Goal: Task Accomplishment & Management: Manage account settings

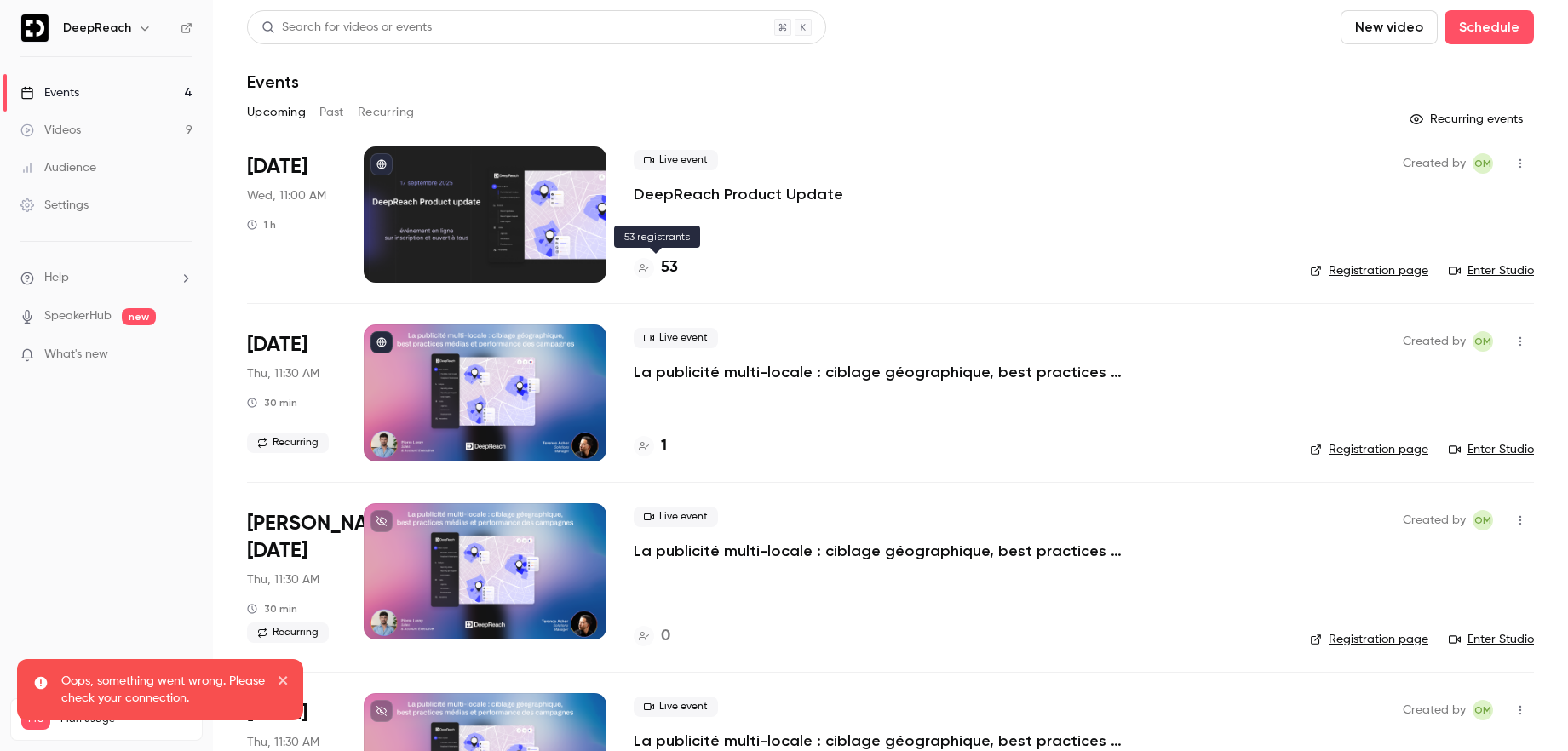
click at [671, 268] on h4 "53" at bounding box center [668, 268] width 17 height 23
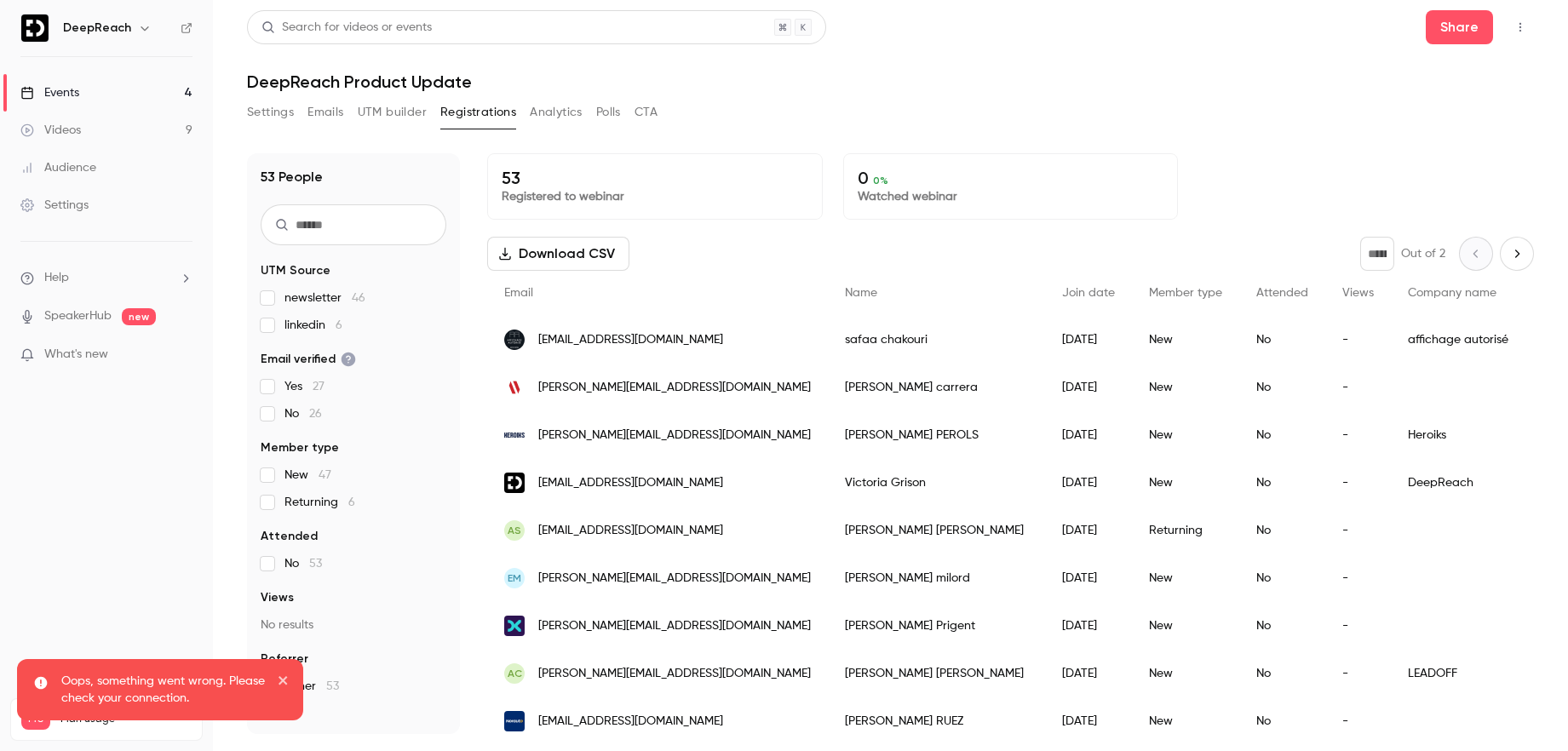
click at [1521, 26] on icon "button" at bounding box center [1520, 27] width 13 height 12
click at [1521, 26] on div at bounding box center [784, 376] width 1568 height 751
click at [1457, 17] on button "Share" at bounding box center [1459, 27] width 67 height 34
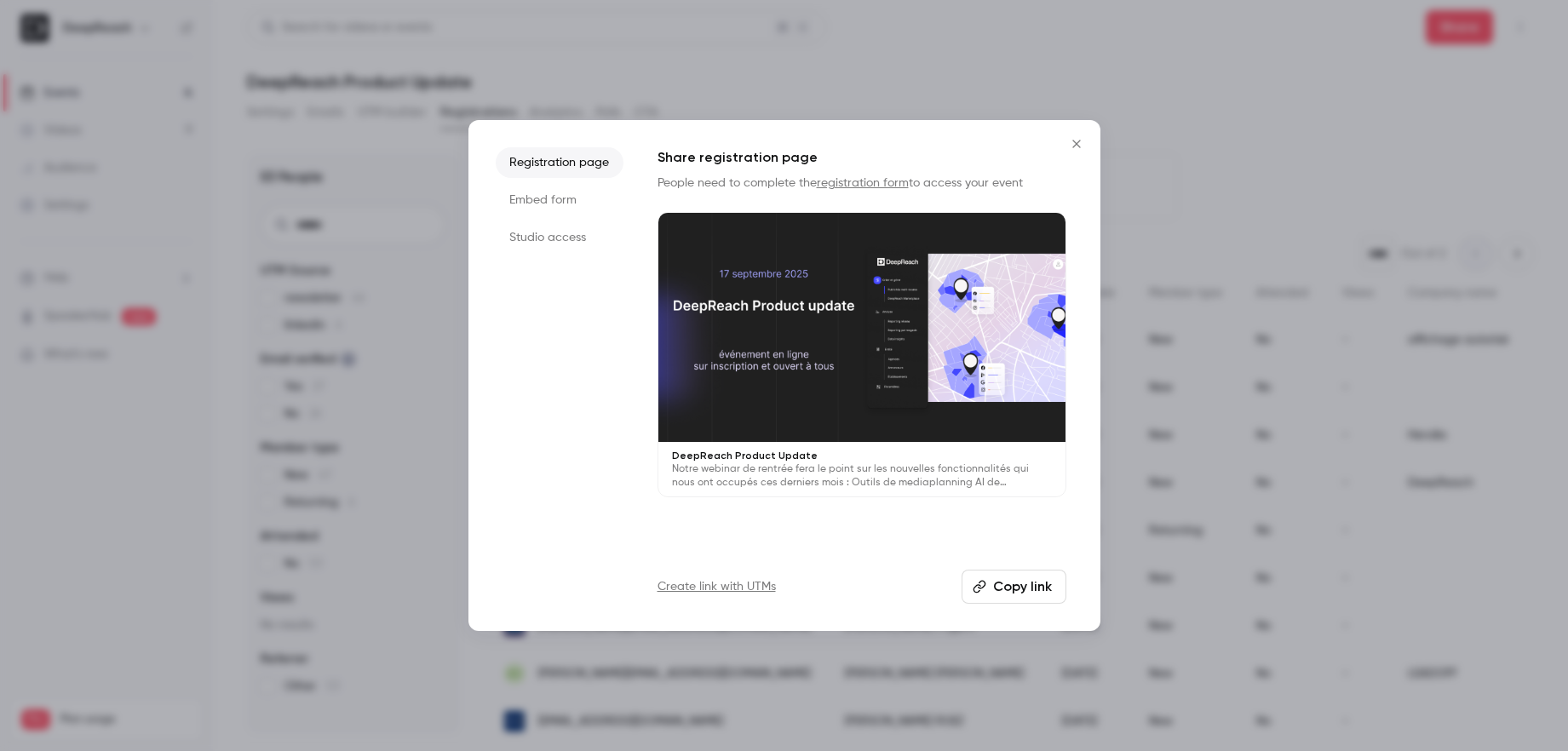
click at [1048, 590] on button "Copy link" at bounding box center [1013, 587] width 105 height 34
click at [1079, 145] on icon "Close" at bounding box center [1076, 143] width 21 height 13
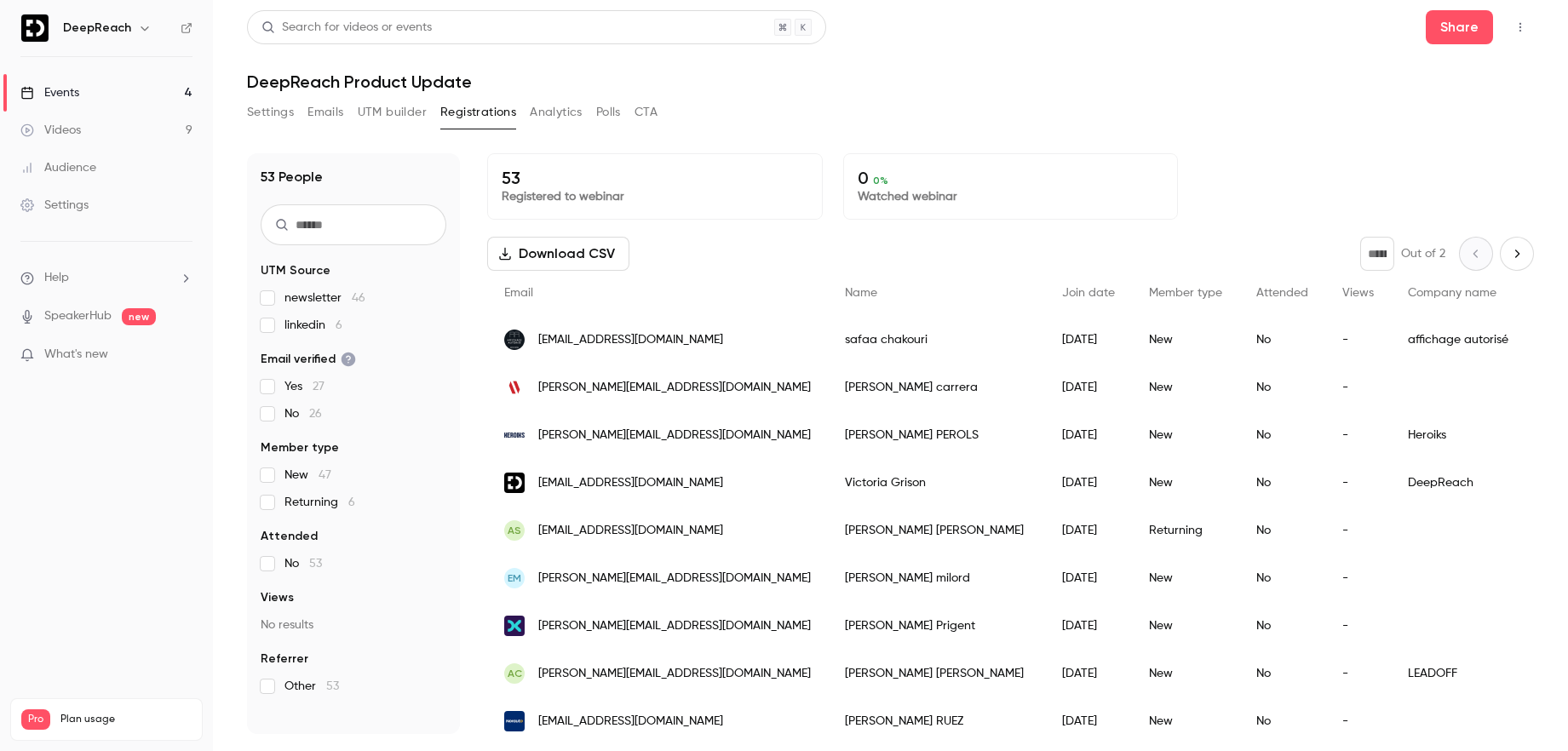
click at [263, 110] on button "Settings" at bounding box center [271, 112] width 47 height 27
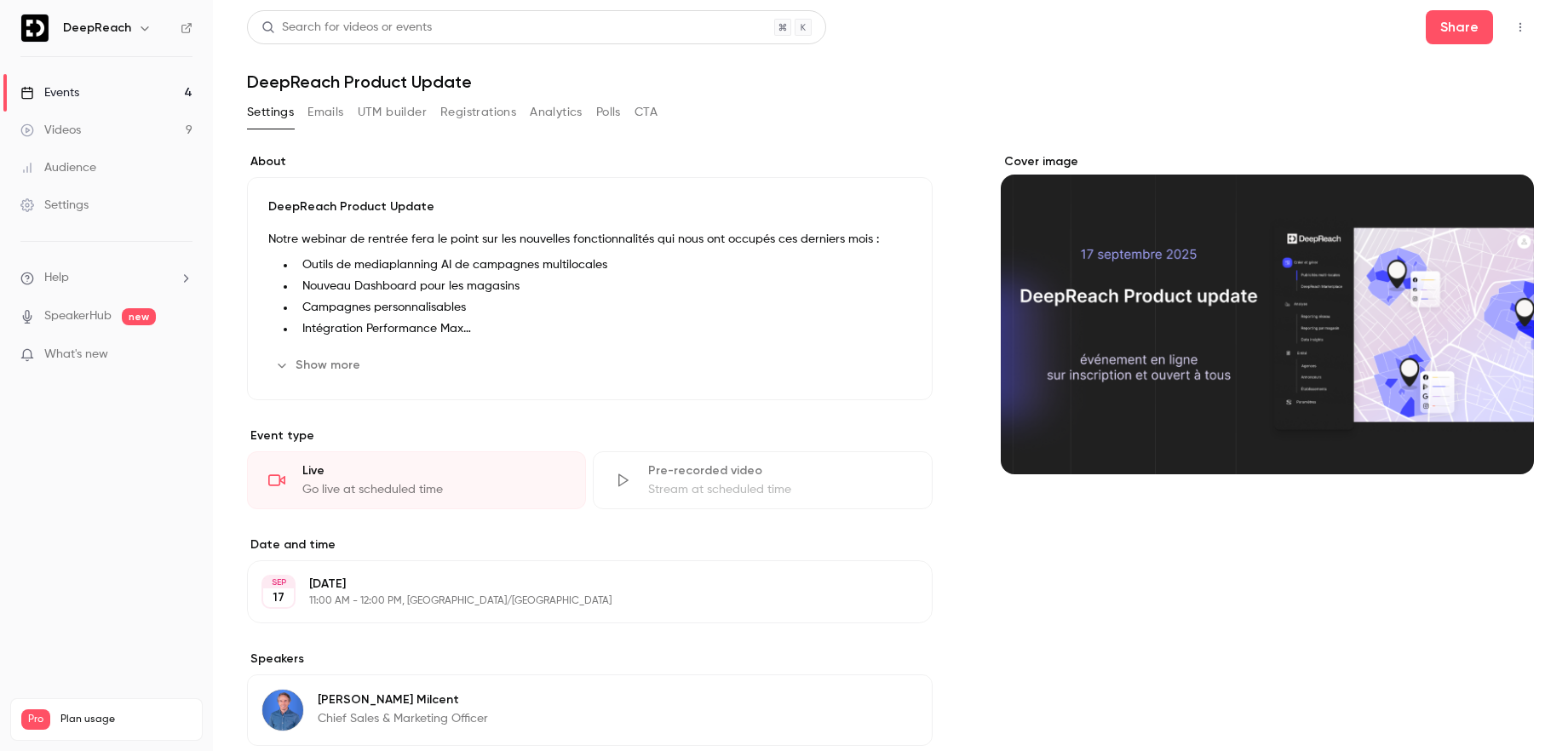
click at [877, 372] on button "Edit" at bounding box center [879, 365] width 62 height 27
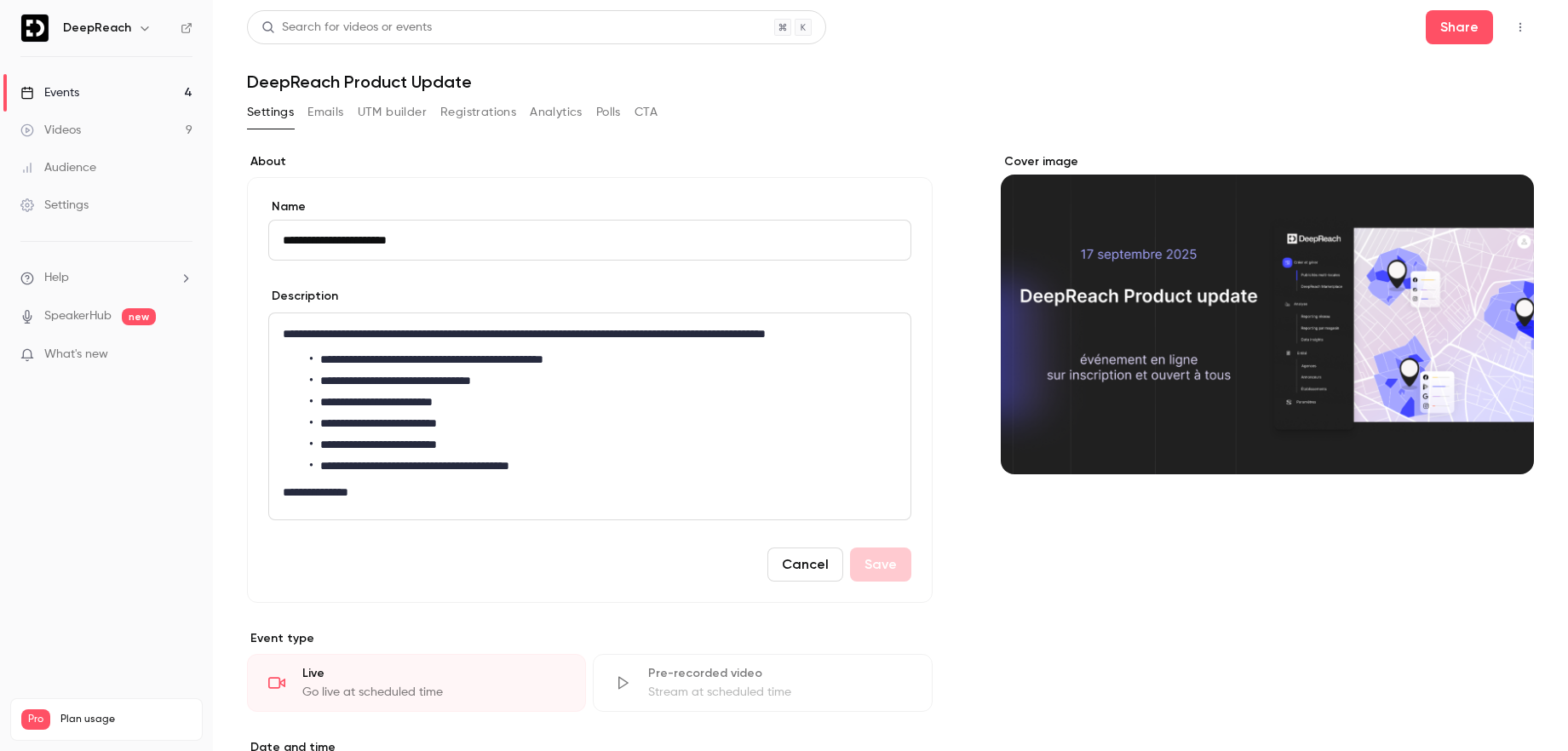
click at [780, 334] on p "**********" at bounding box center [590, 333] width 614 height 21
click at [900, 560] on button "Save" at bounding box center [880, 565] width 61 height 34
